Goal: Check status

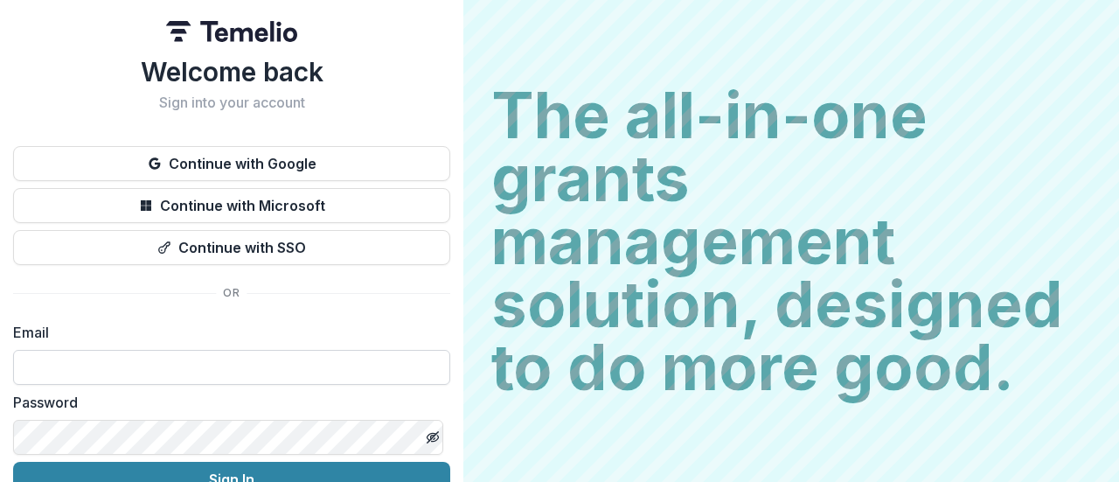
click at [229, 368] on input at bounding box center [231, 367] width 437 height 35
click at [119, 373] on input at bounding box center [231, 367] width 437 height 35
type input "**********"
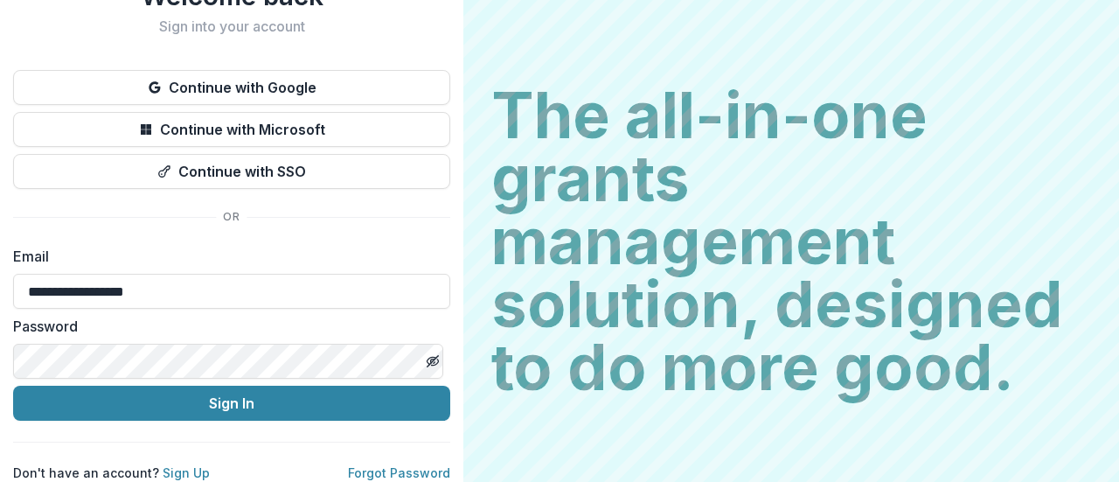
scroll to position [89, 0]
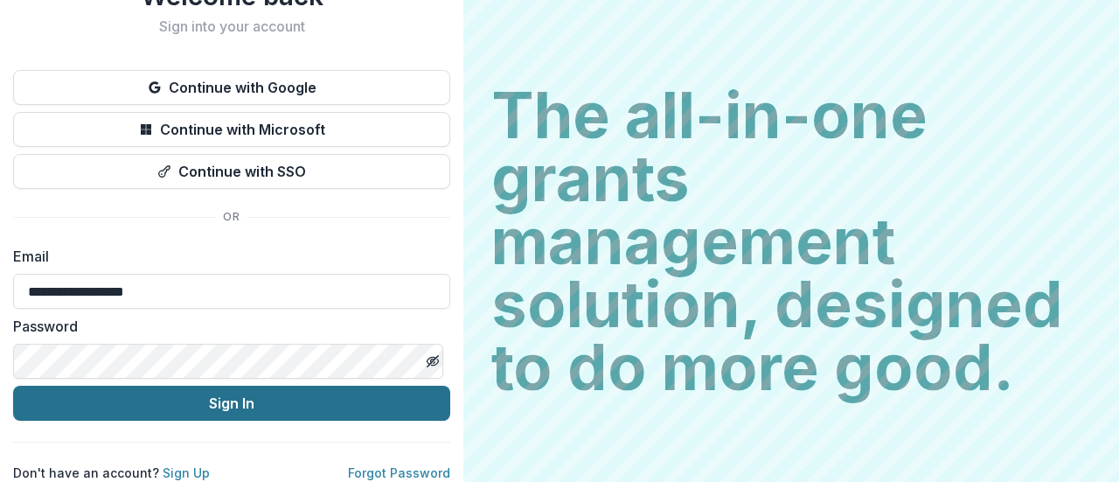
click at [294, 391] on button "Sign In" at bounding box center [231, 403] width 437 height 35
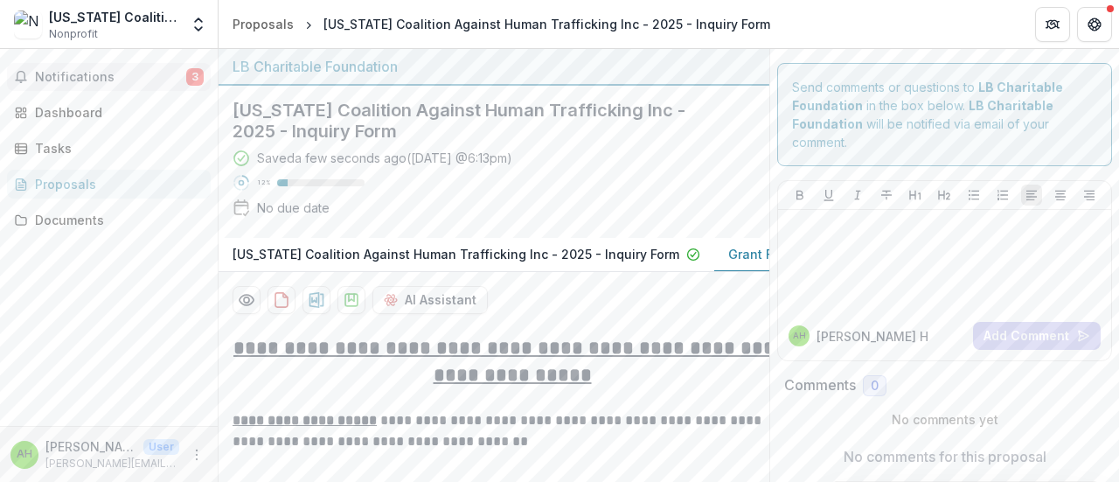
click at [136, 72] on span "Notifications" at bounding box center [110, 77] width 151 height 15
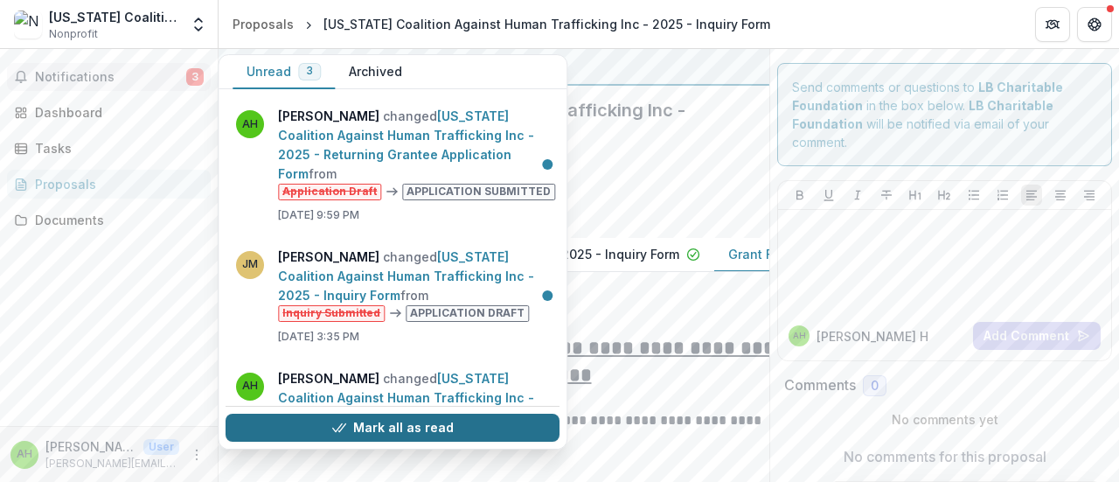
click at [421, 429] on button "Mark all as read" at bounding box center [393, 428] width 334 height 28
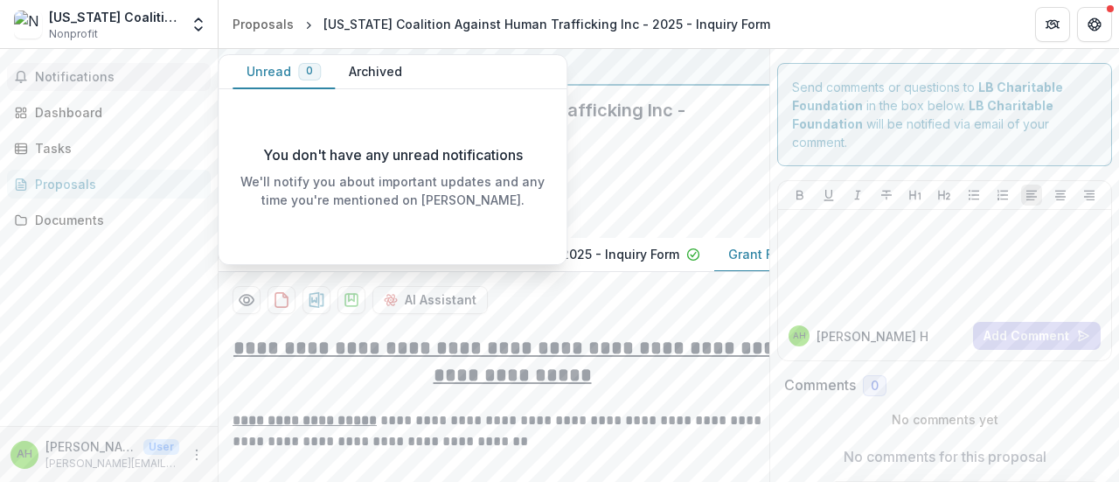
click at [129, 327] on div "Notifications Unread 0 Archived You don't have any unread notifications We'll n…" at bounding box center [109, 237] width 218 height 377
